Goal: Task Accomplishment & Management: Use online tool/utility

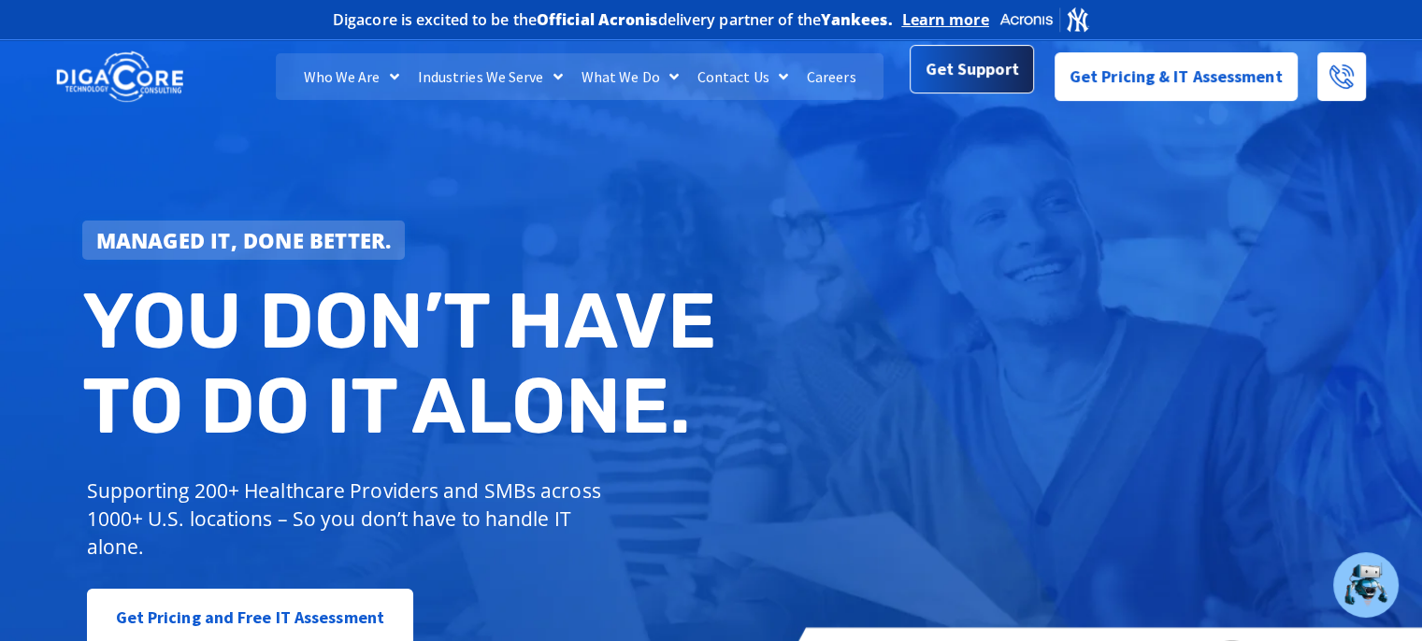
click at [559, 73] on span "Get Support" at bounding box center [971, 68] width 93 height 37
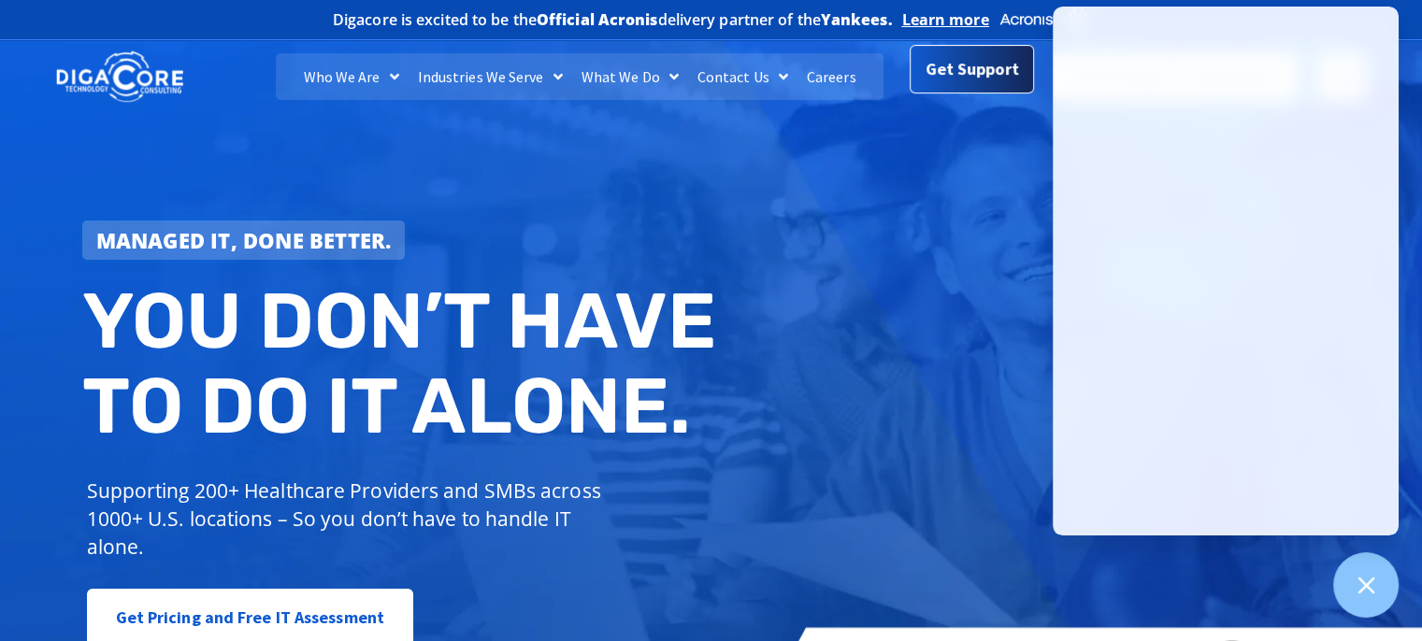
click at [955, 72] on span "Get Support" at bounding box center [971, 68] width 93 height 37
